Goal: Find specific page/section: Find specific page/section

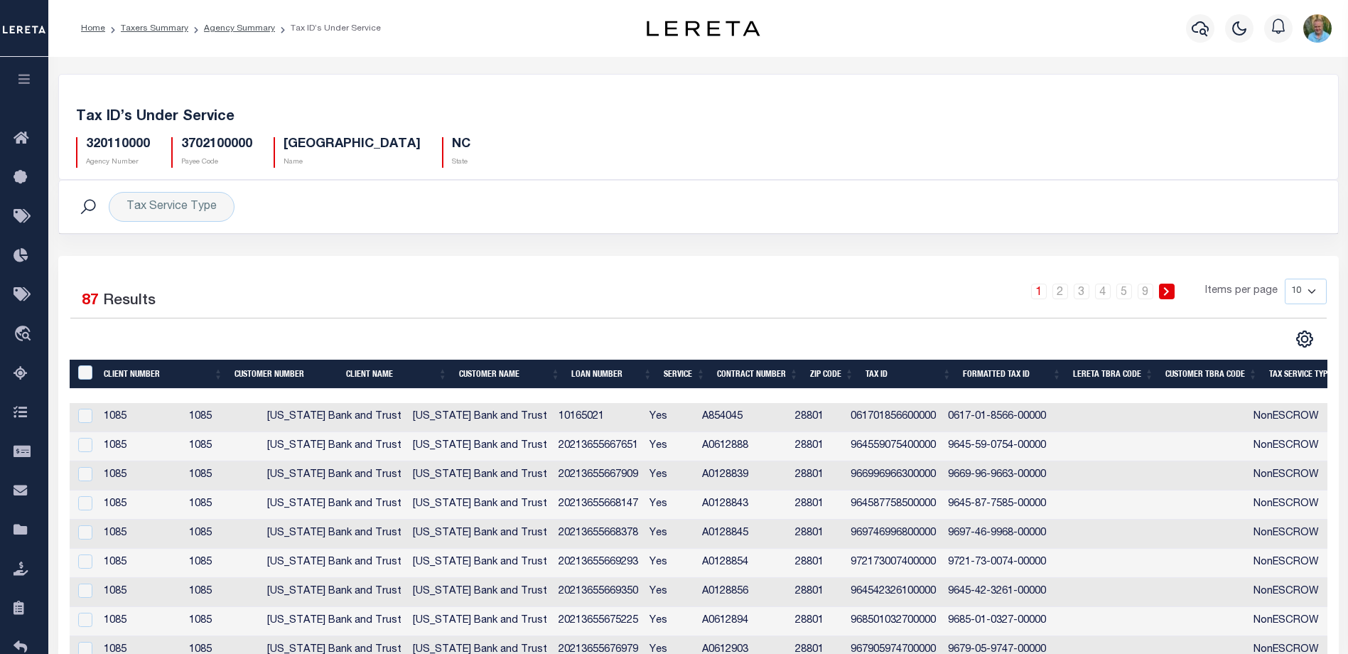
click at [20, 82] on icon "button" at bounding box center [24, 78] width 16 height 13
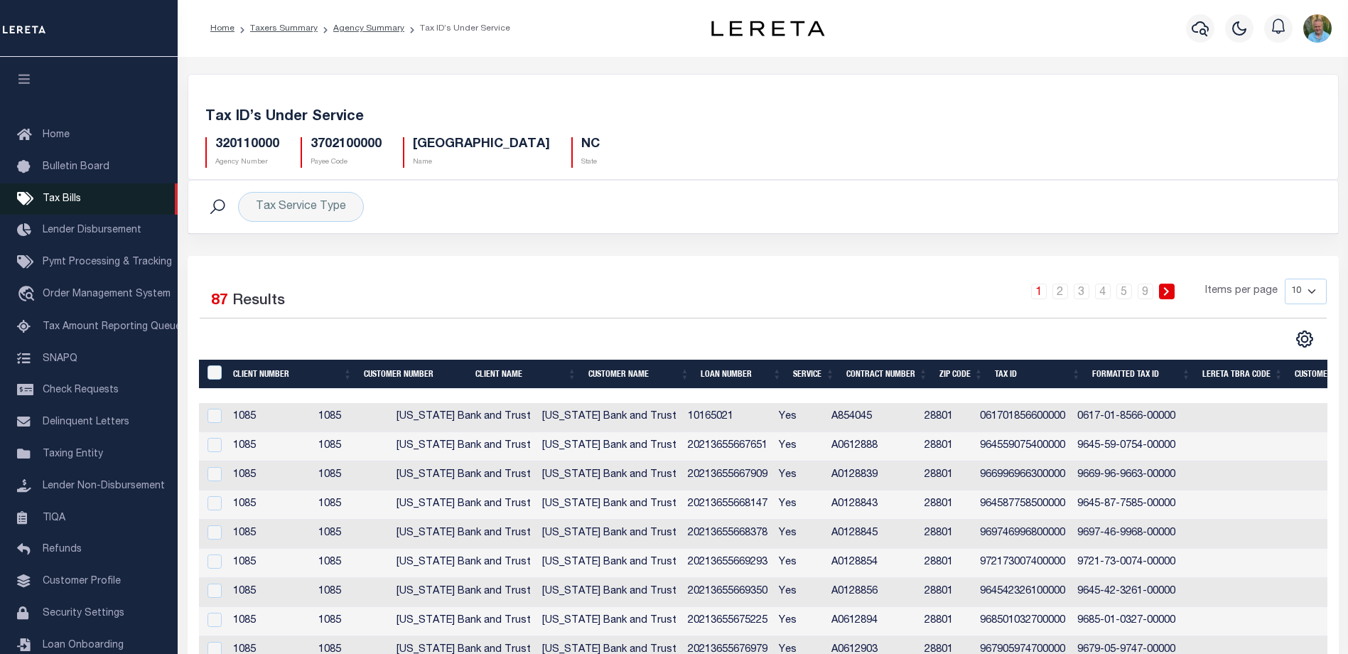
click at [56, 200] on span "Tax Bills" at bounding box center [62, 199] width 38 height 10
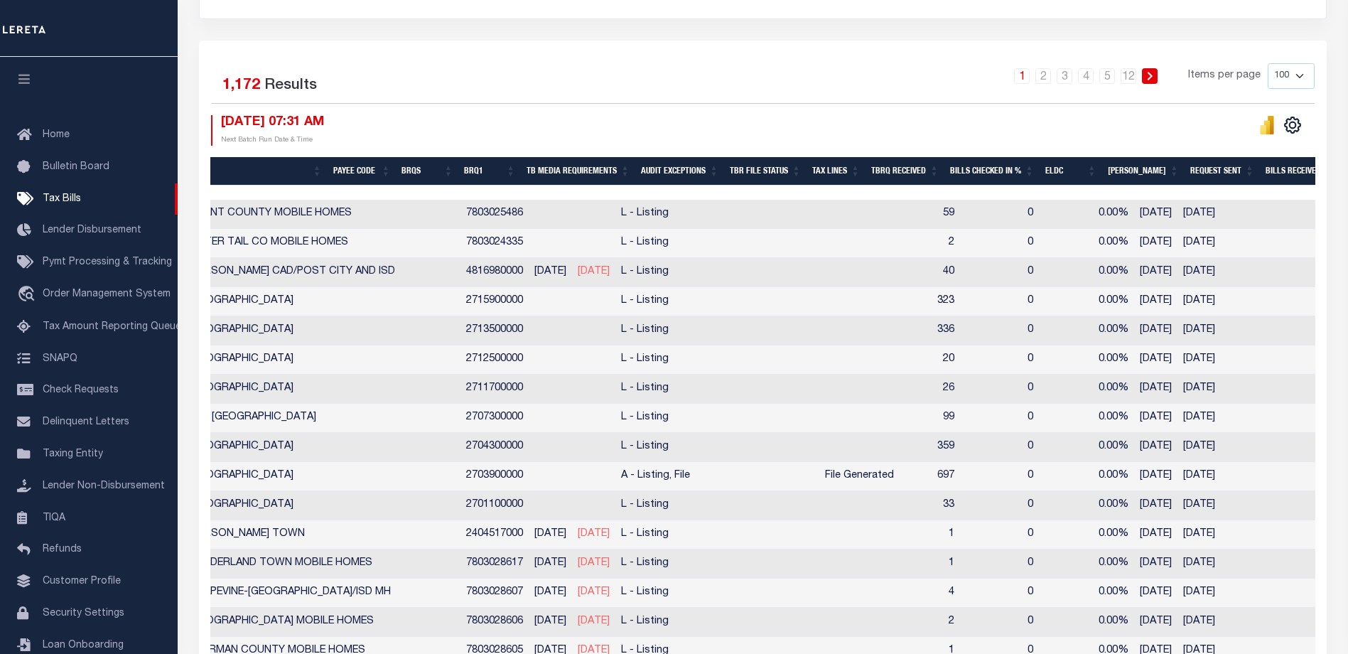
click at [822, 189] on div at bounding box center [856, 192] width 2215 height 14
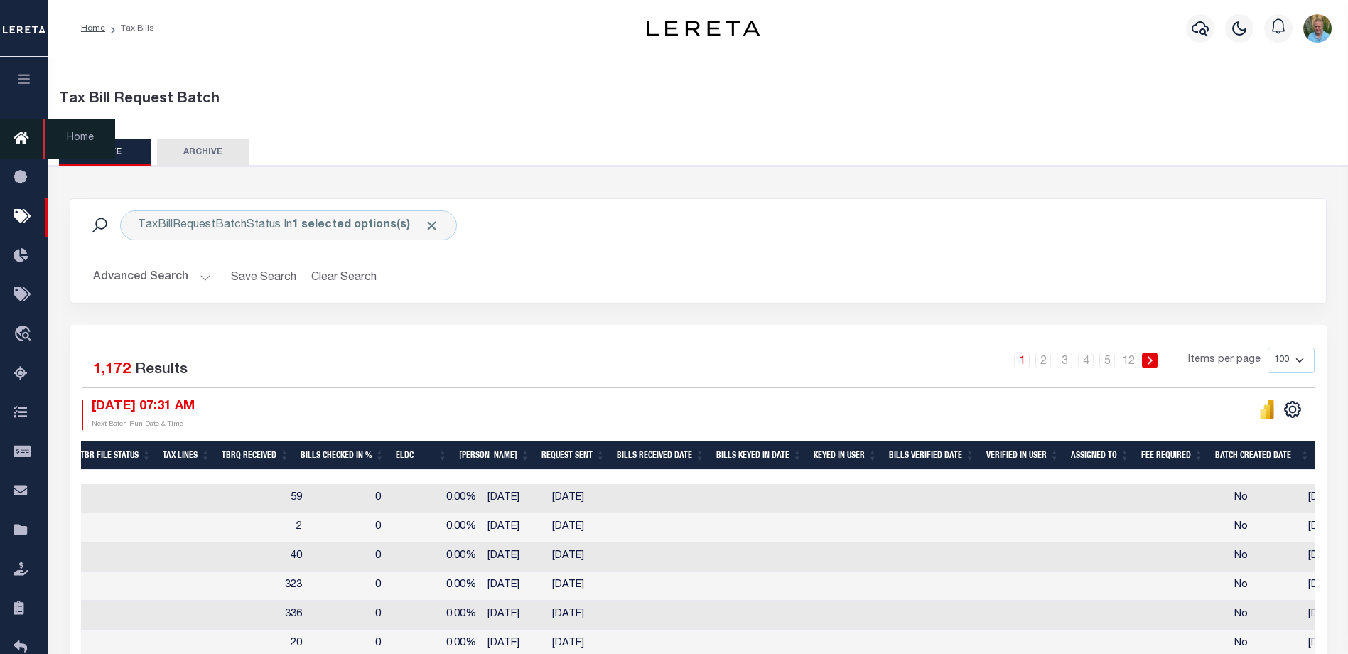
click at [18, 141] on icon at bounding box center [24, 139] width 23 height 18
